Goal: Complete application form

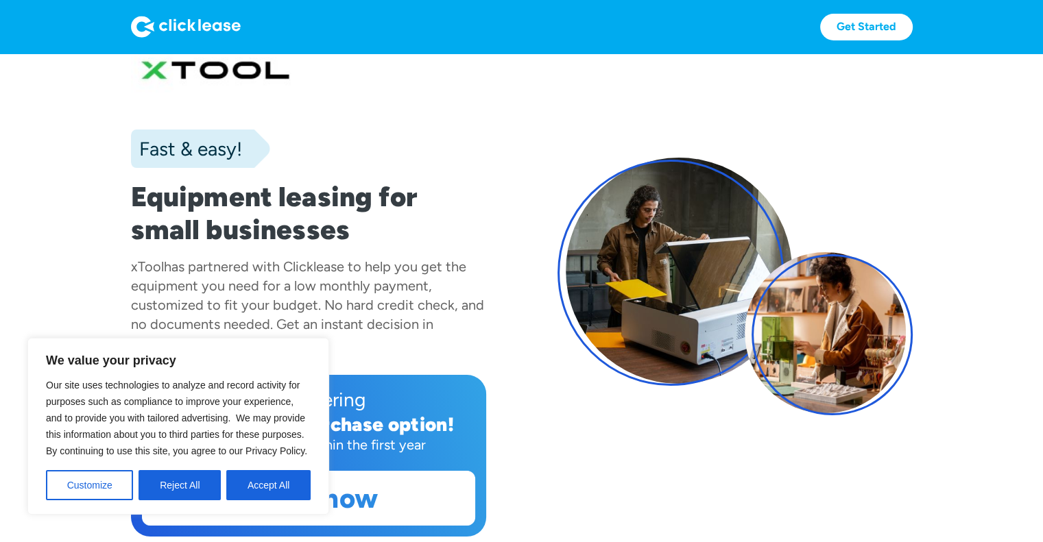
scroll to position [69, 0]
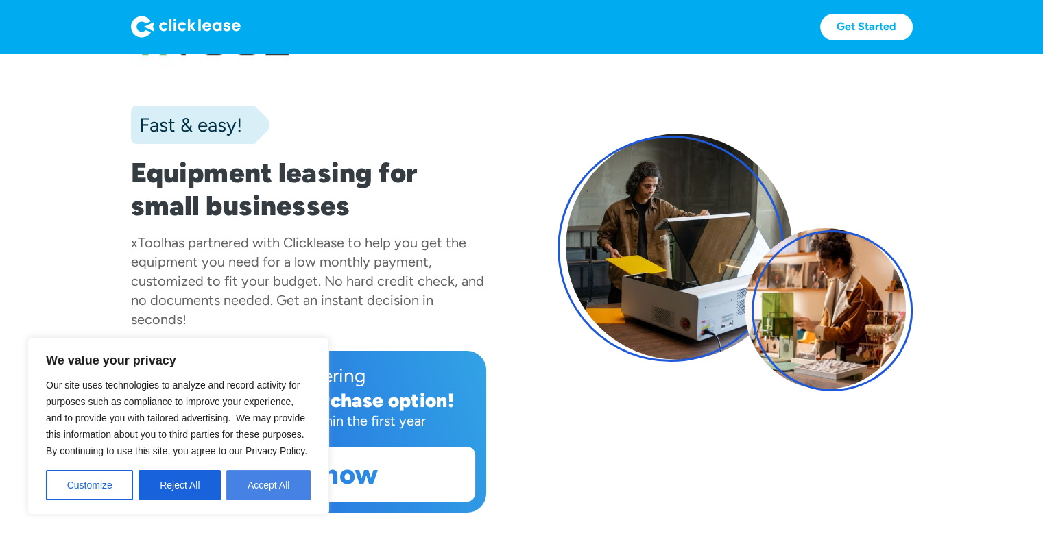
click at [267, 490] on button "Accept All" at bounding box center [268, 485] width 84 height 30
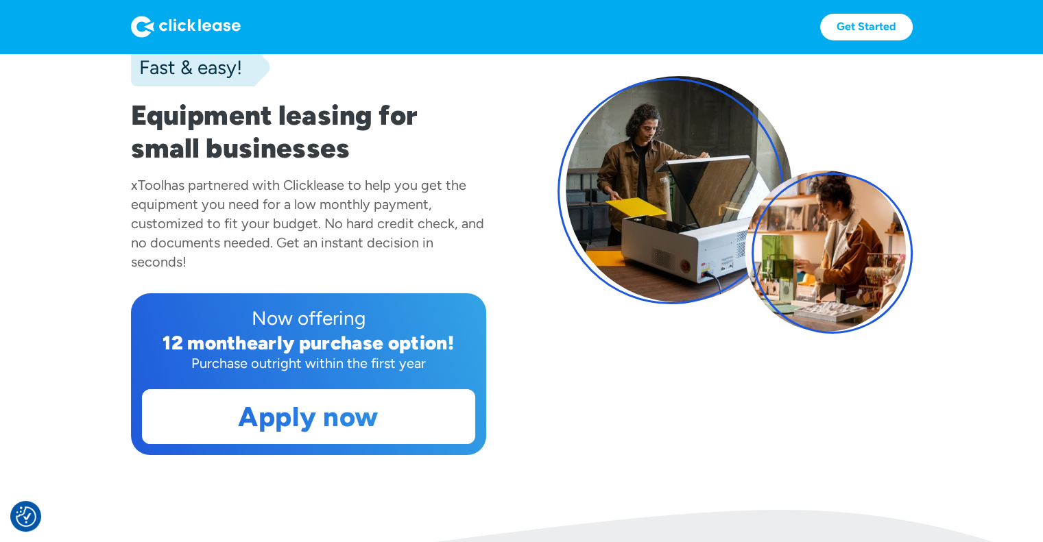
scroll to position [206, 0]
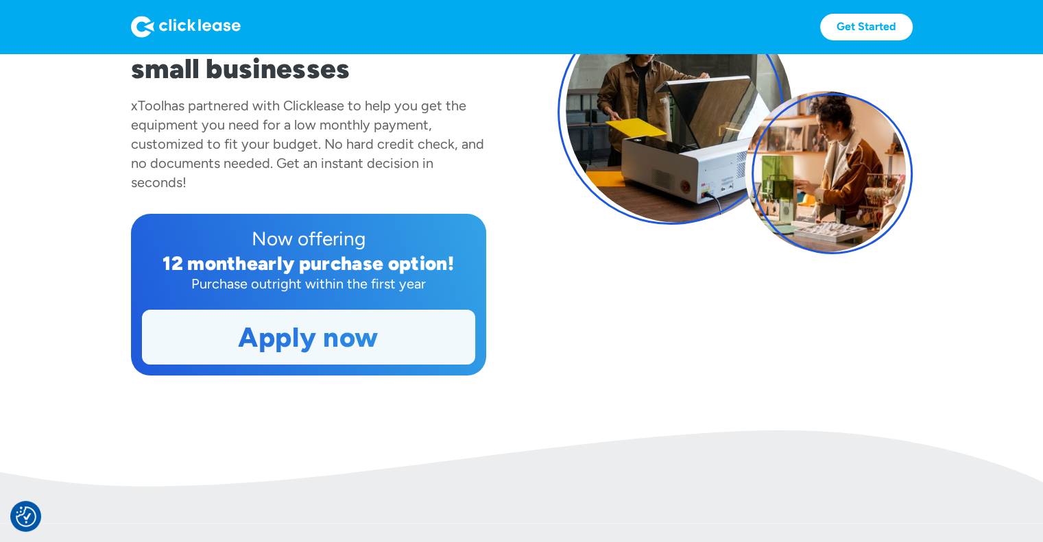
click at [343, 346] on link "Apply now" at bounding box center [309, 337] width 332 height 53
